Goal: Task Accomplishment & Management: Use online tool/utility

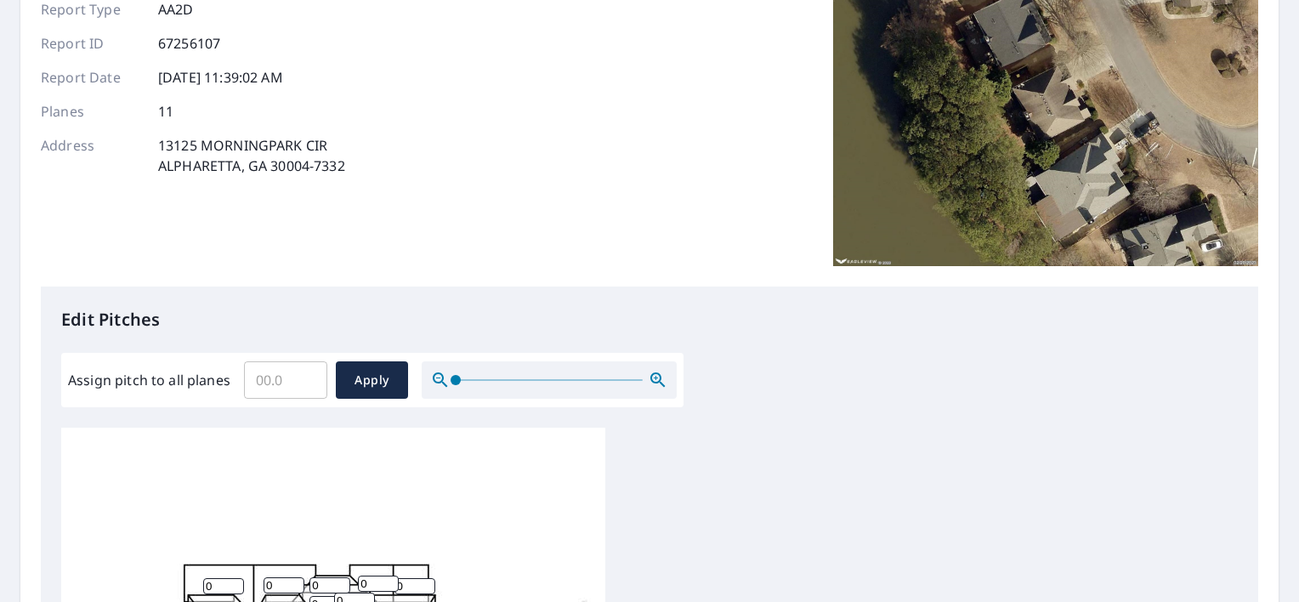
scroll to position [255, 0]
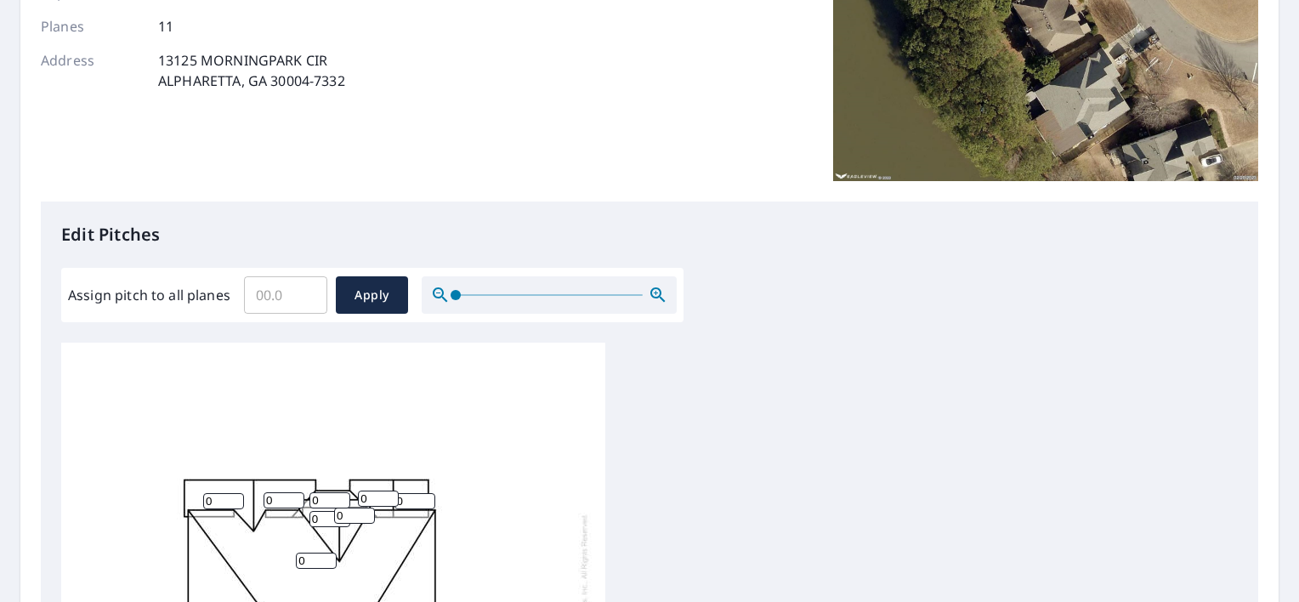
click at [258, 303] on input "Assign pitch to all planes" at bounding box center [285, 295] width 83 height 48
type input "12"
click at [373, 304] on span "Apply" at bounding box center [371, 295] width 45 height 21
type input "12"
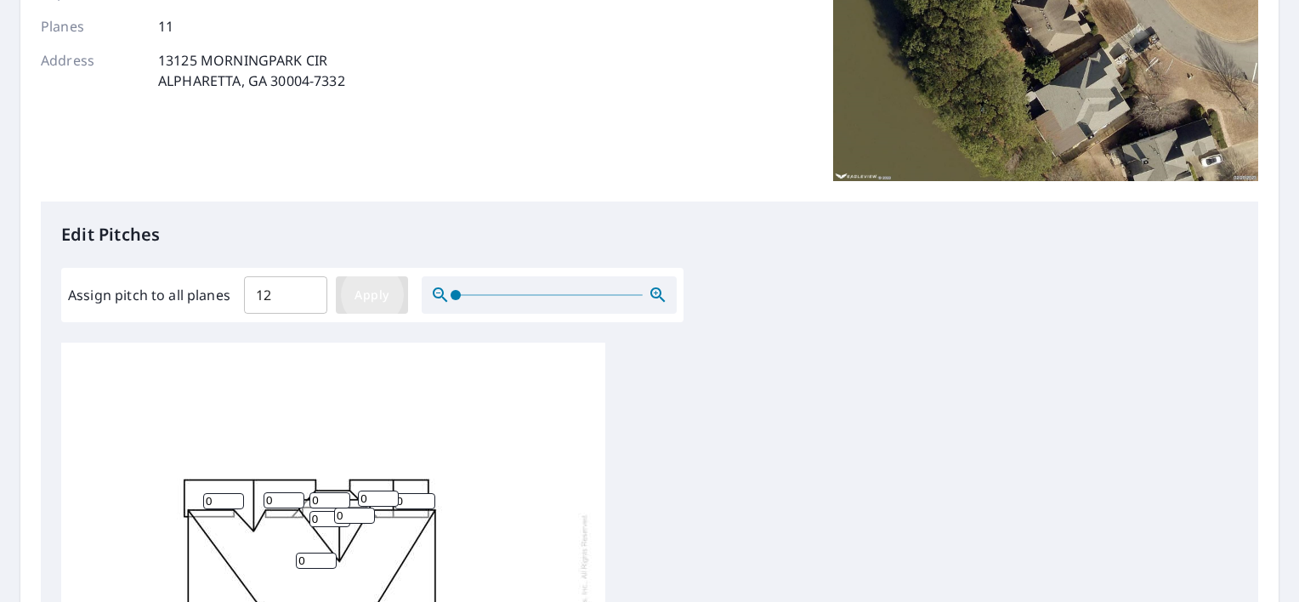
type input "12"
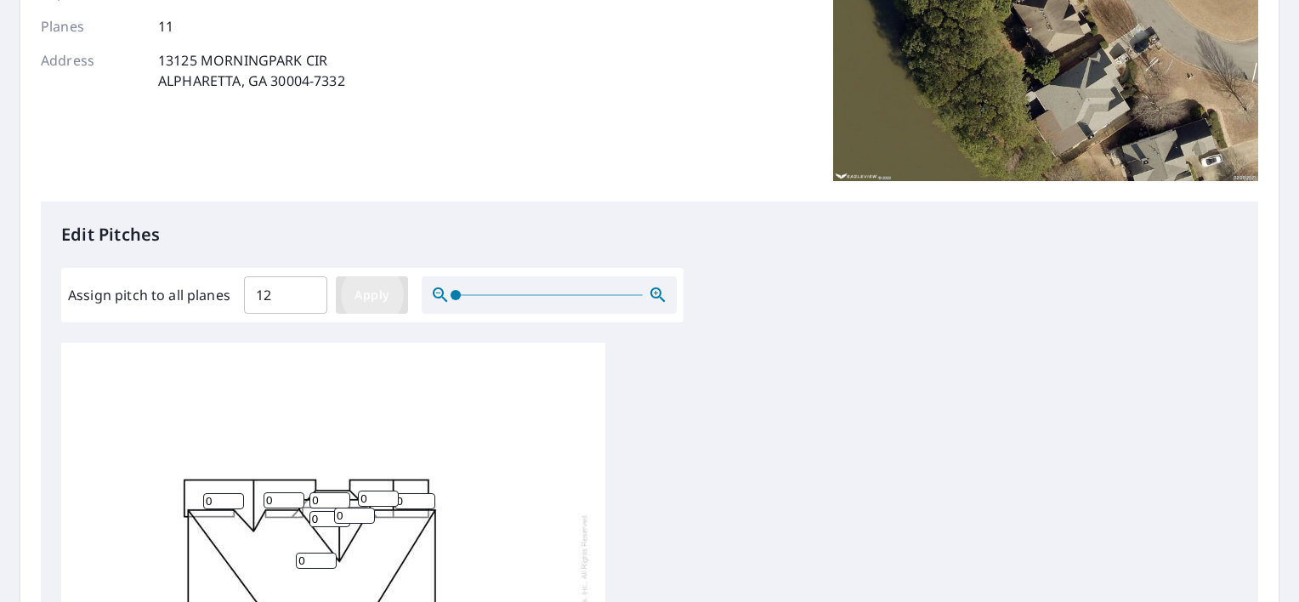
type input "12"
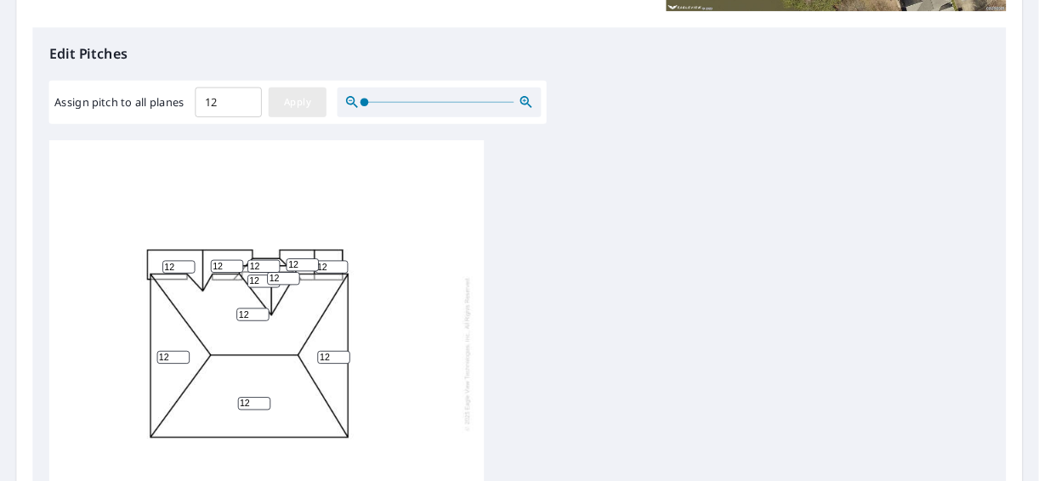
scroll to position [510, 0]
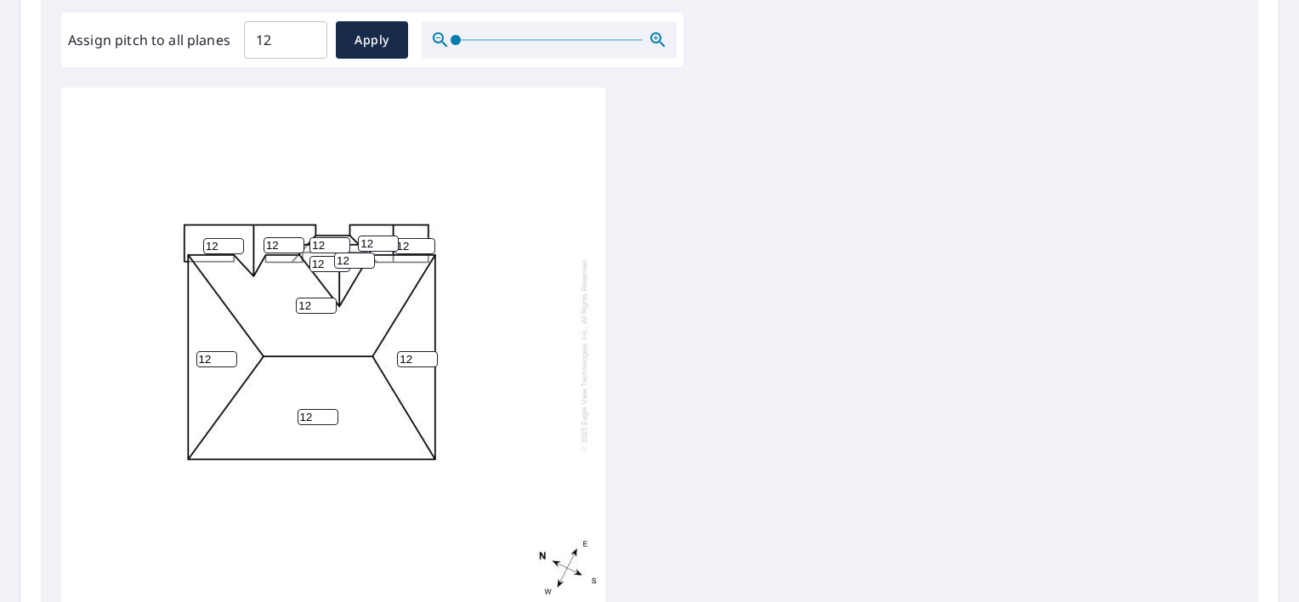
drag, startPoint x: 320, startPoint y: 420, endPoint x: 247, endPoint y: 413, distance: 72.6
click at [247, 413] on div "12 12 12 12 12 12 12 12 12 12 12" at bounding box center [333, 355] width 544 height 534
type input "9"
drag, startPoint x: 313, startPoint y: 309, endPoint x: 279, endPoint y: 308, distance: 34.0
click at [279, 308] on div "9 12 12 12 12 12 12 12 12 12 12" at bounding box center [333, 355] width 544 height 534
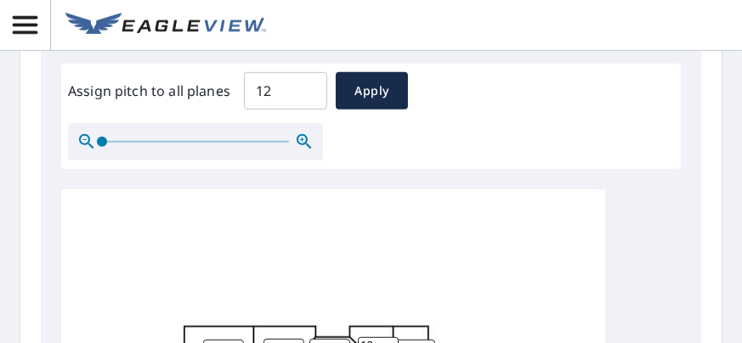
scroll to position [850, 0]
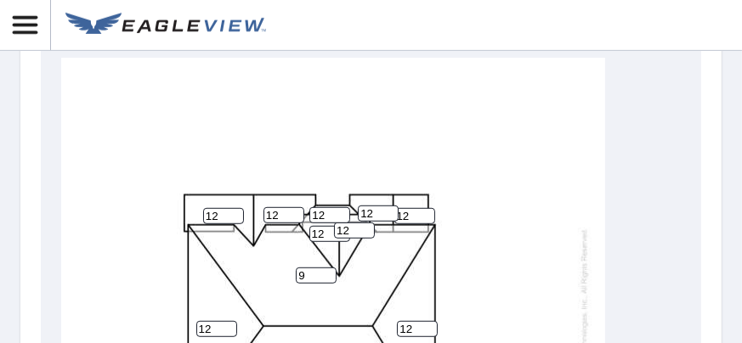
type input "9"
drag, startPoint x: 326, startPoint y: 214, endPoint x: 281, endPoint y: 212, distance: 45.1
click at [282, 212] on div "9 9 12 12 12 12 12 12 12 12 12" at bounding box center [333, 325] width 544 height 534
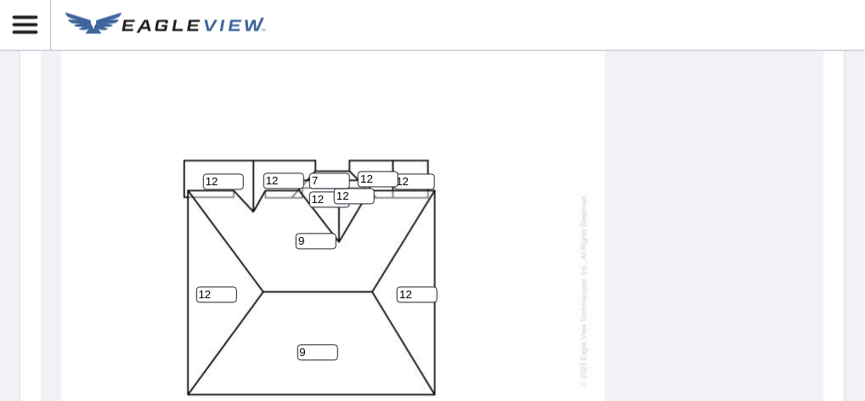
scroll to position [12, 0]
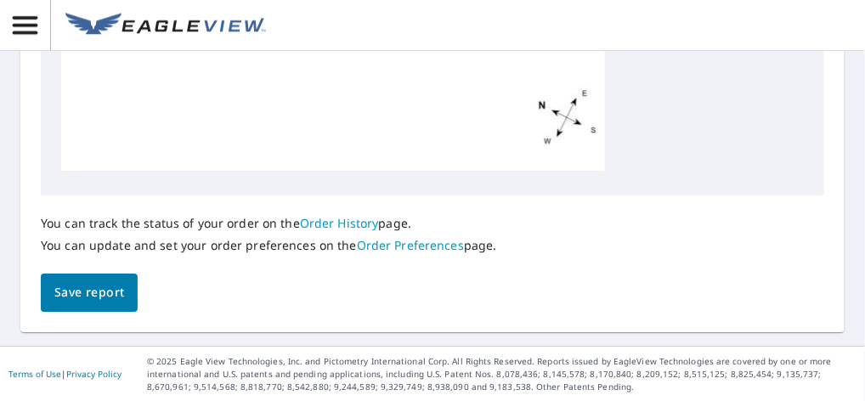
type input "7"
click at [93, 289] on span "Save report" at bounding box center [89, 292] width 70 height 21
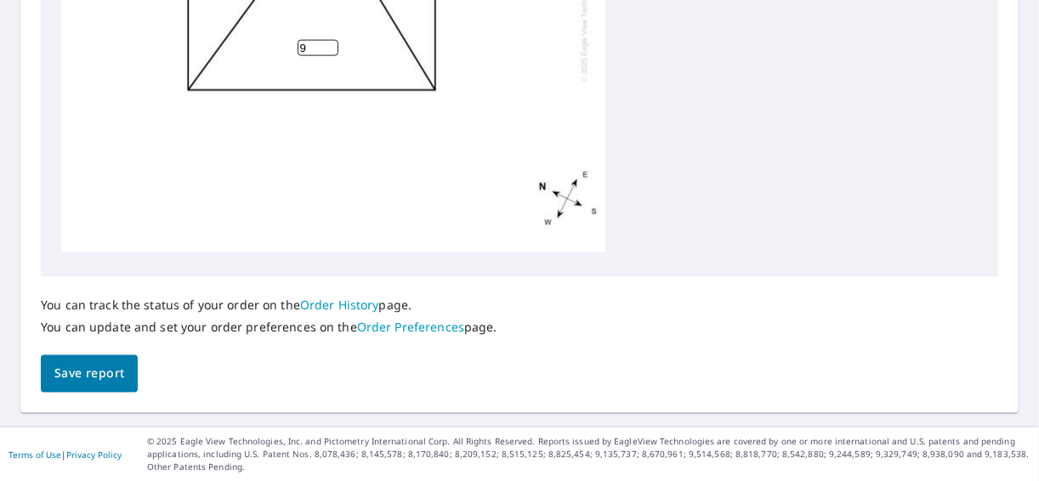
scroll to position [937, 0]
click at [93, 373] on span "Save report" at bounding box center [89, 373] width 70 height 21
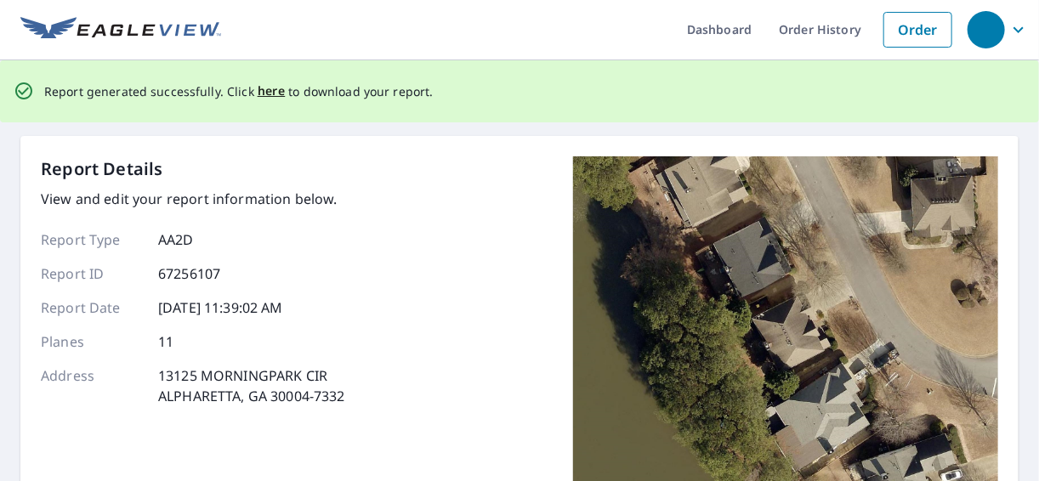
scroll to position [0, 0]
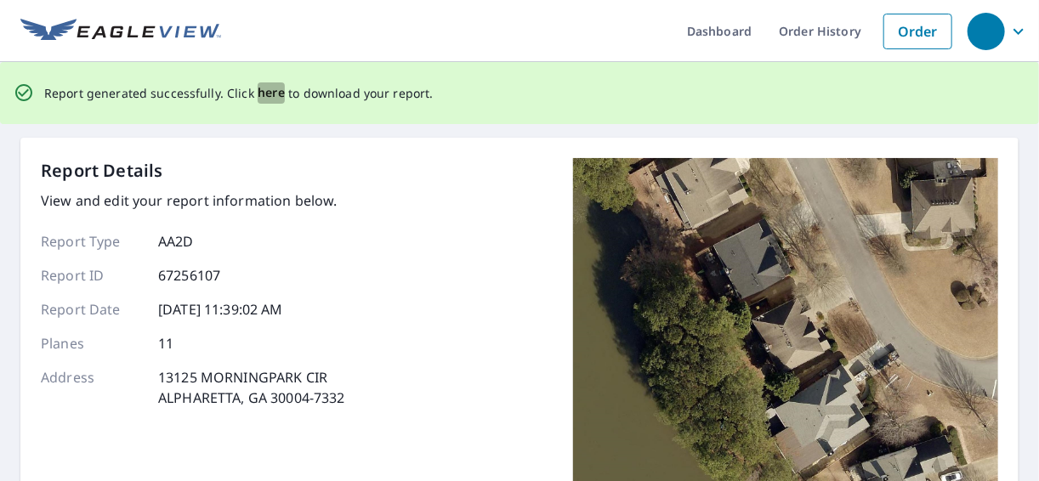
click at [261, 91] on span "here" at bounding box center [272, 92] width 28 height 21
